Goal: Task Accomplishment & Management: Manage account settings

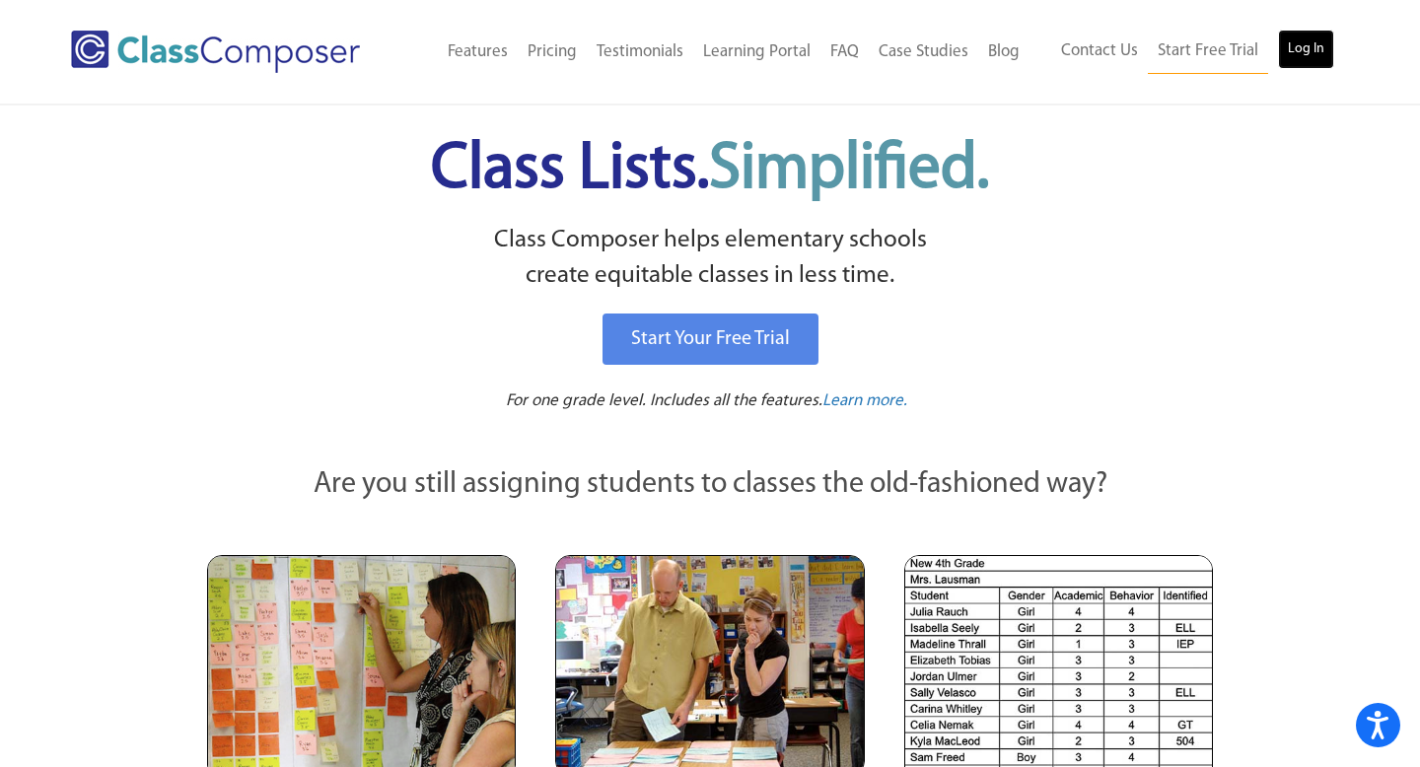
click at [1317, 53] on link "Log In" at bounding box center [1306, 49] width 56 height 39
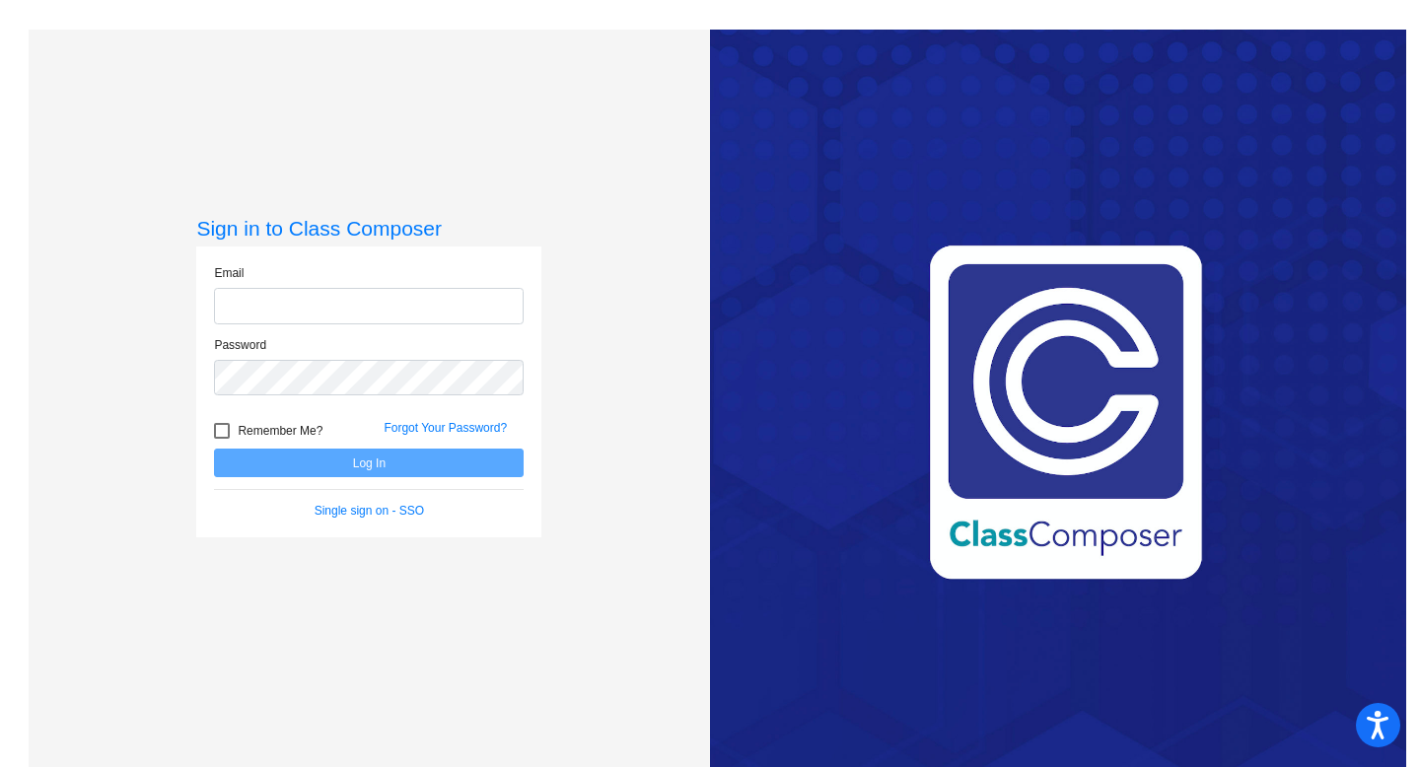
click at [398, 318] on input "email" at bounding box center [369, 306] width 310 height 36
type input "[EMAIL_ADDRESS][DOMAIN_NAME]"
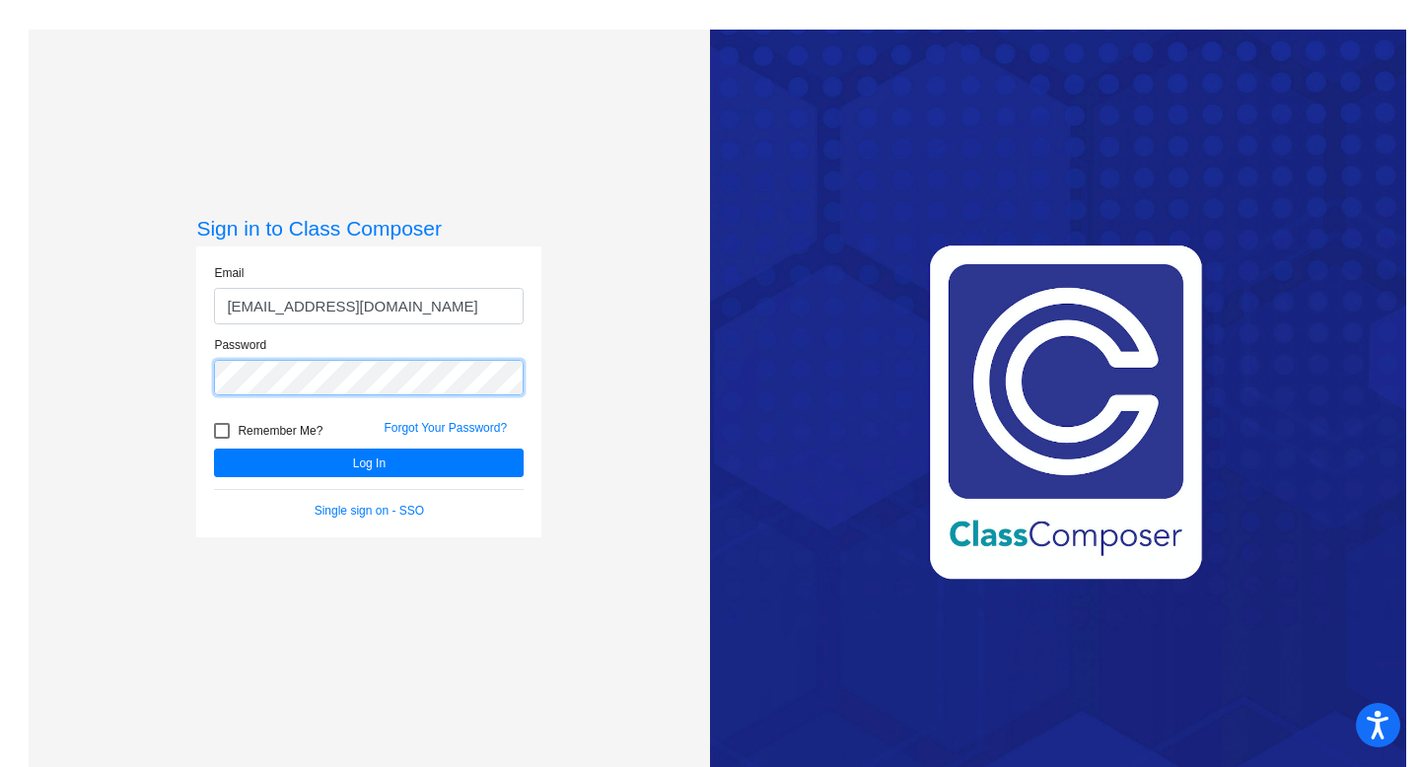
click at [214, 449] on button "Log In" at bounding box center [369, 463] width 310 height 29
